Goal: Check status: Check status

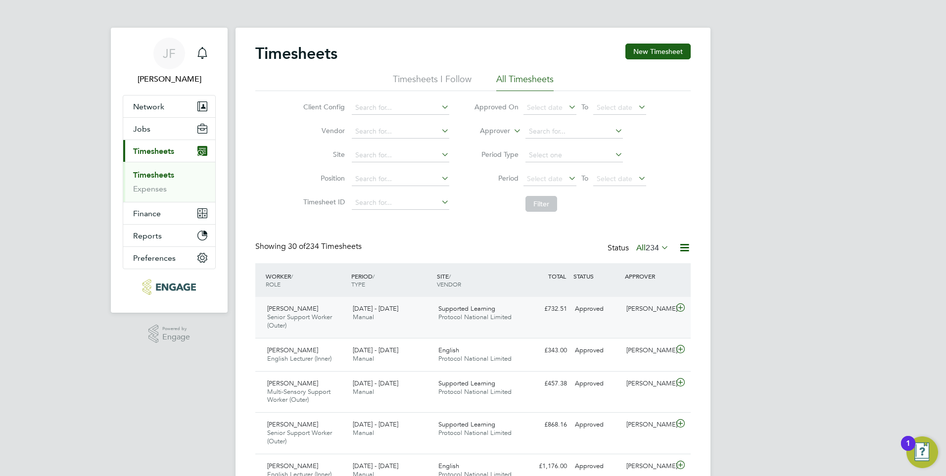
click at [682, 309] on icon at bounding box center [681, 308] width 12 height 8
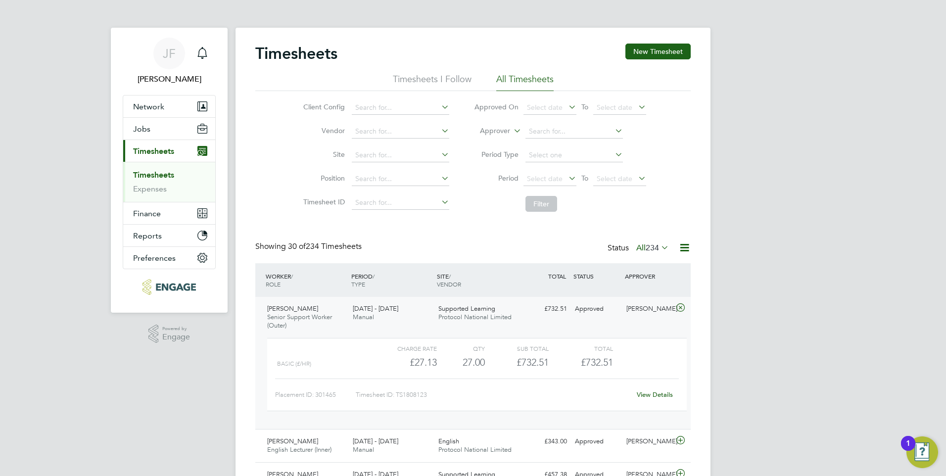
click at [650, 395] on link "View Details" at bounding box center [655, 395] width 36 height 8
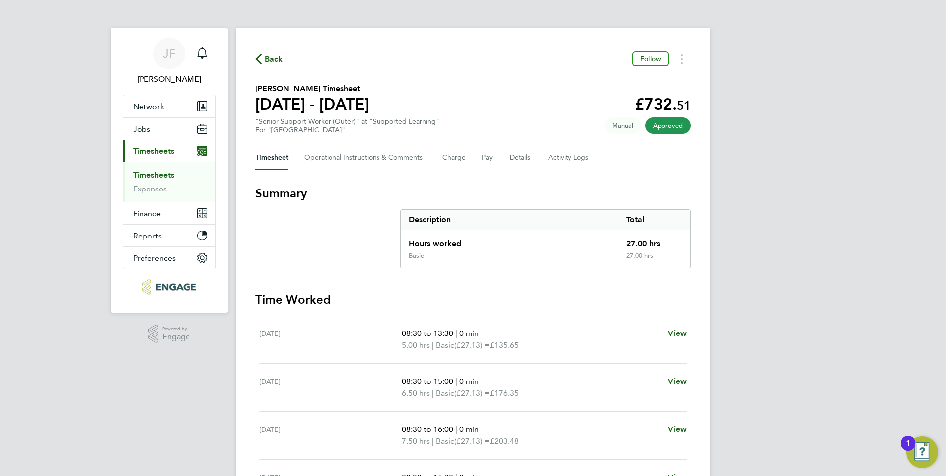
click at [277, 61] on span "Back" at bounding box center [274, 59] width 18 height 12
